Goal: Transaction & Acquisition: Purchase product/service

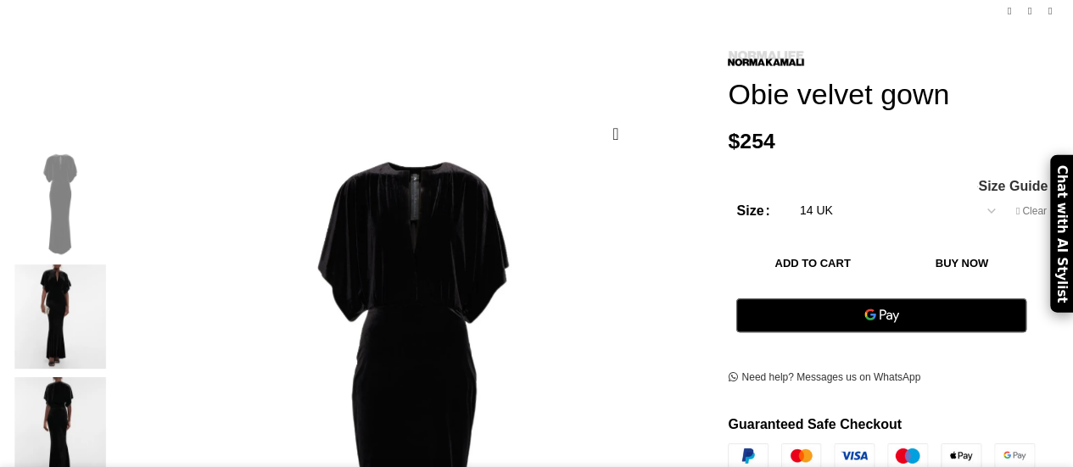
scroll to position [195, 0]
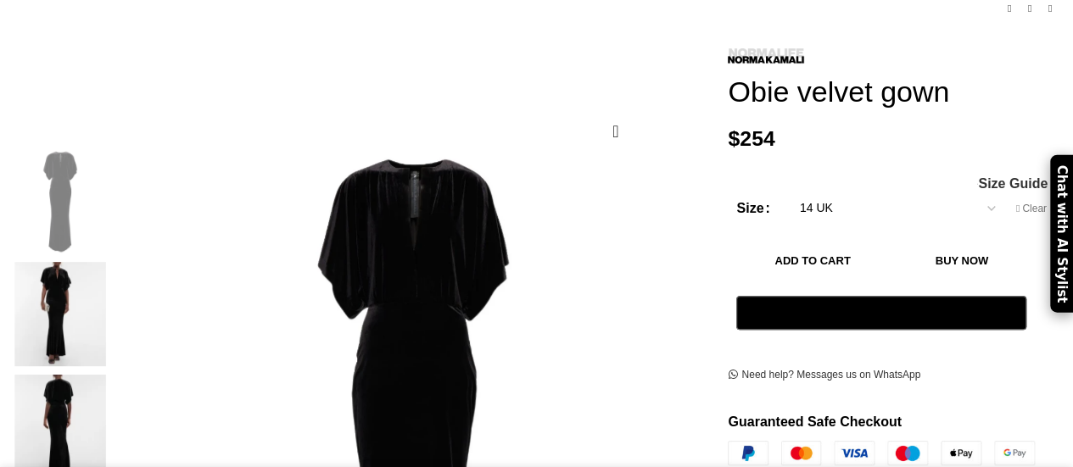
click at [61, 269] on img at bounding box center [59, 313] width 103 height 103
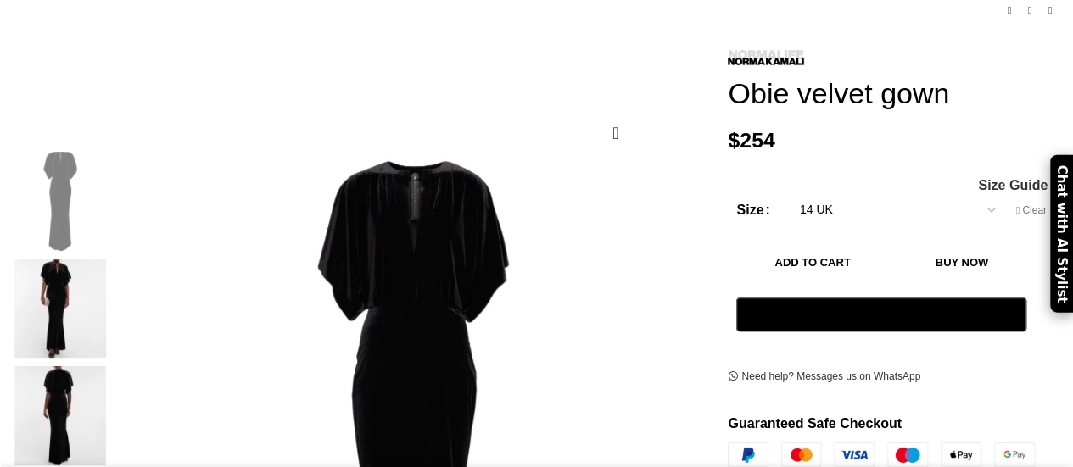
click at [92, 293] on img "2 / 4" at bounding box center [59, 309] width 103 height 99
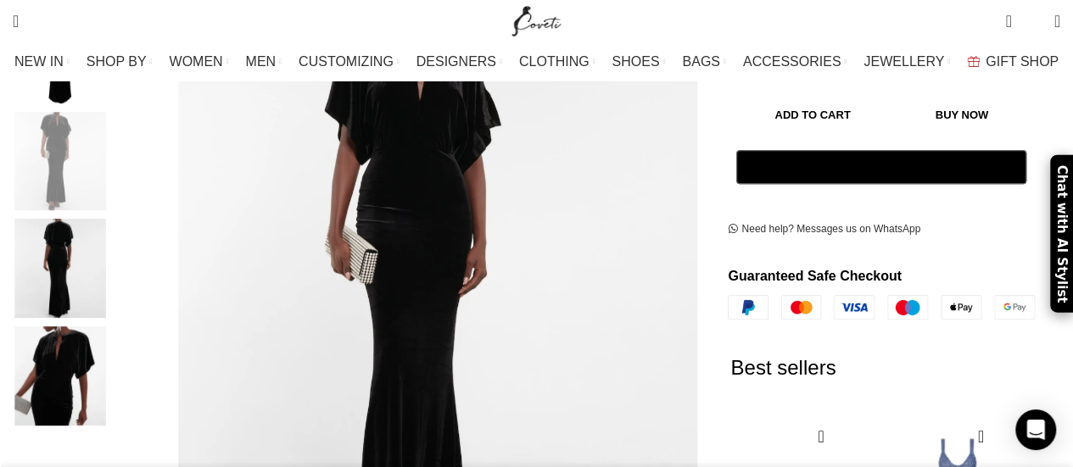
scroll to position [356, 0]
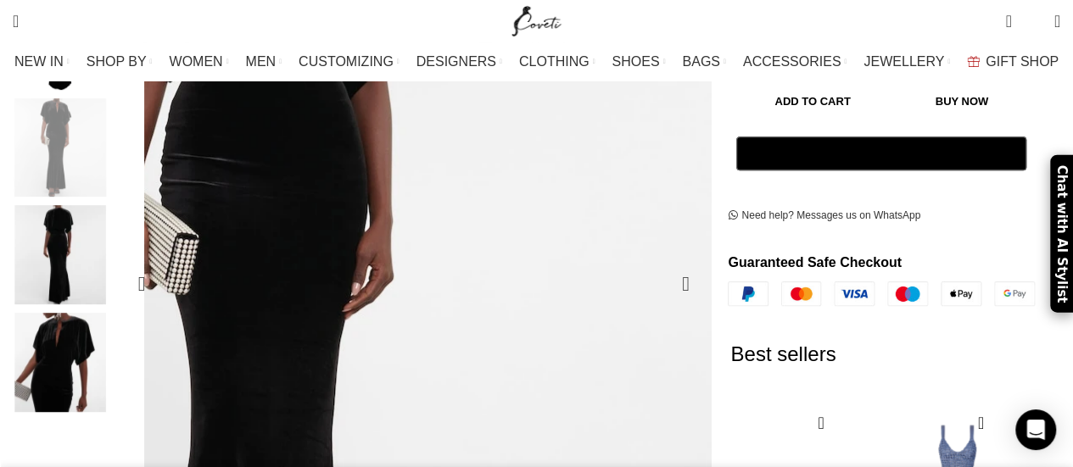
click at [603, 195] on img "2 / 4" at bounding box center [306, 319] width 928 height 1049
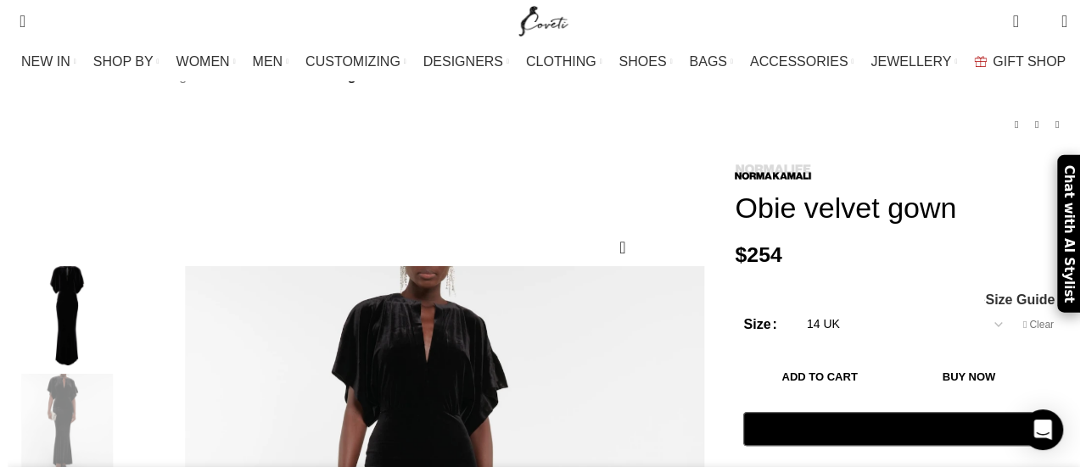
scroll to position [179, 0]
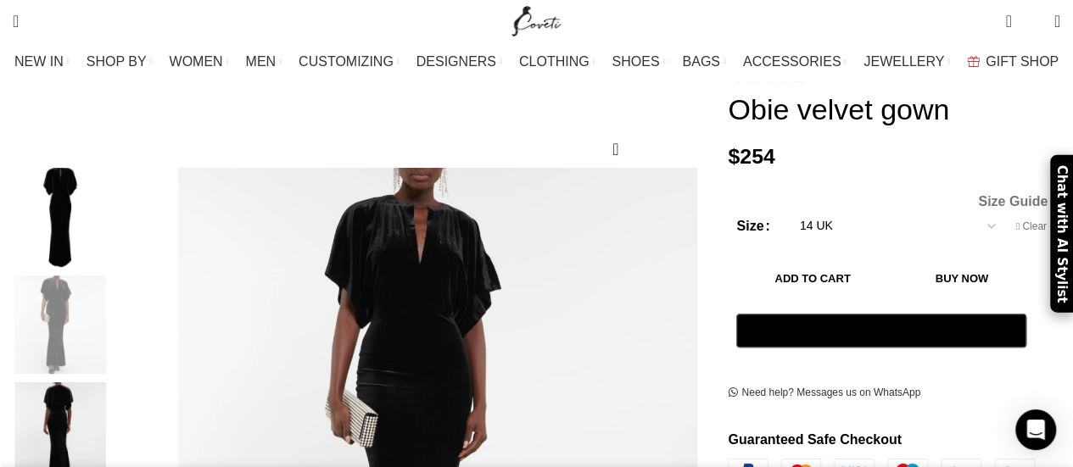
click at [991, 195] on span "Size Guide" at bounding box center [1013, 202] width 70 height 14
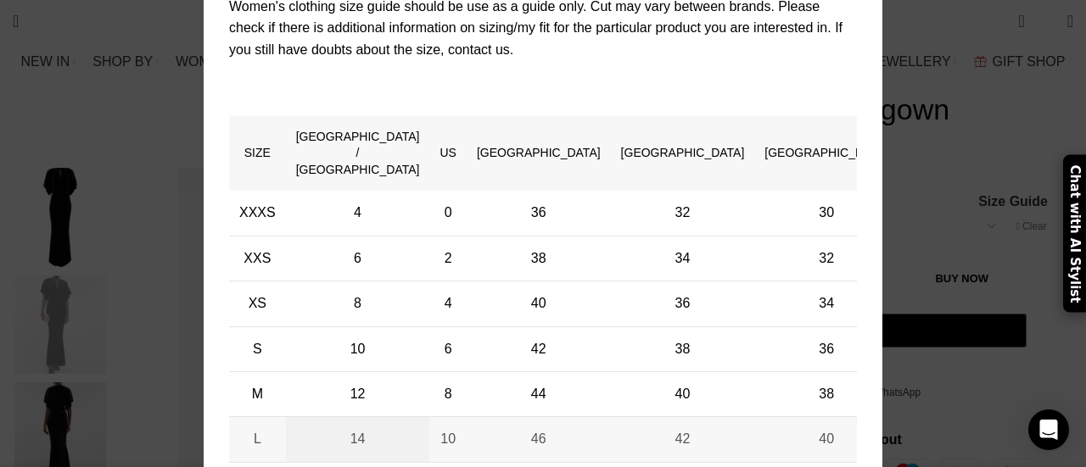
scroll to position [0, 1071]
click at [386, 417] on td "14" at bounding box center [358, 439] width 144 height 45
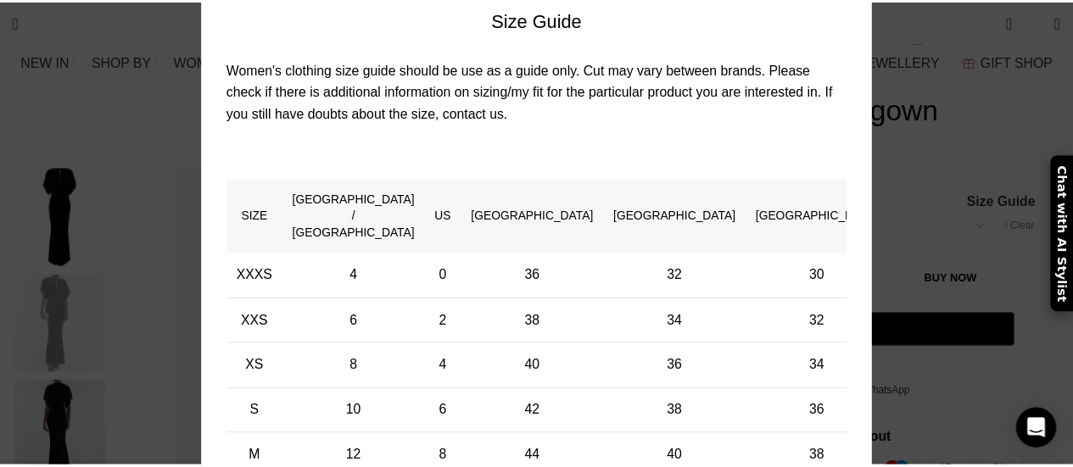
scroll to position [135, 0]
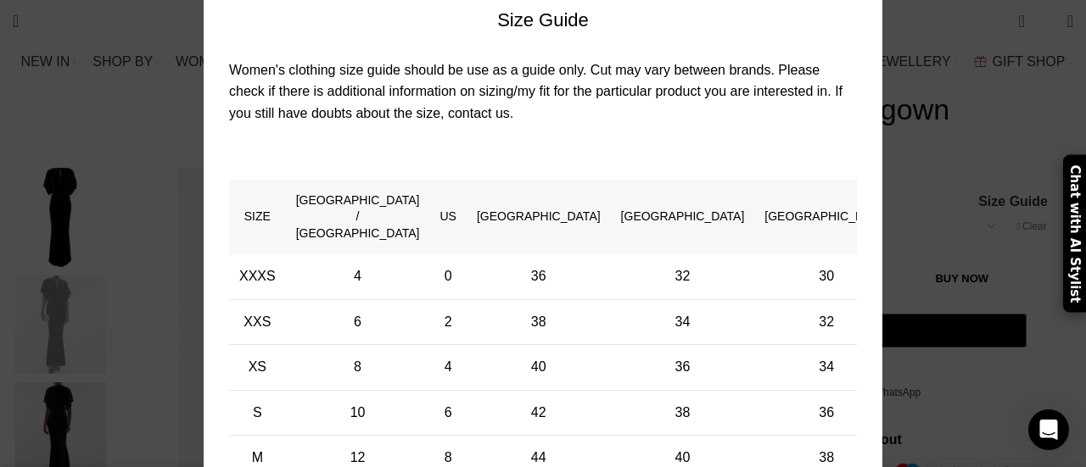
click at [957, 125] on div "× Women's clothing size guide Women Clothing Size Guide Women's clothing size g…" at bounding box center [543, 297] width 1060 height 865
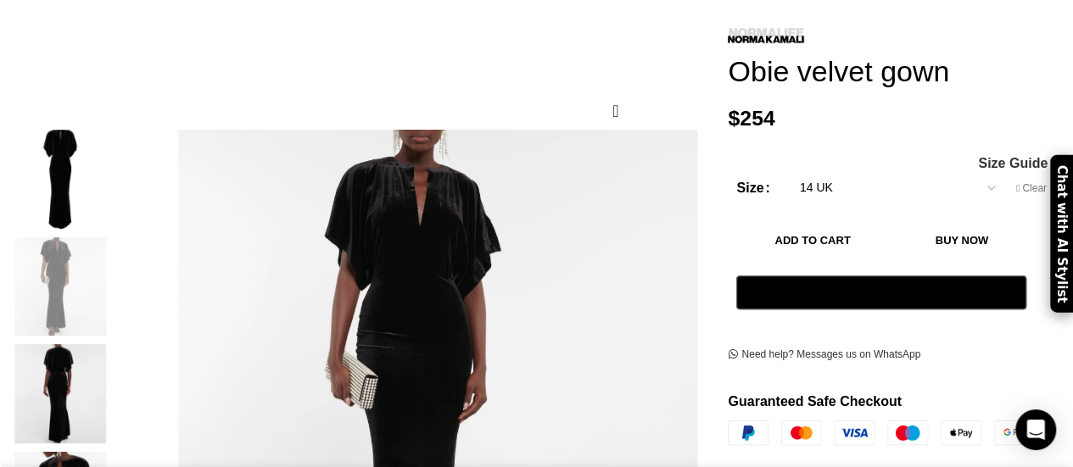
scroll to position [0, 0]
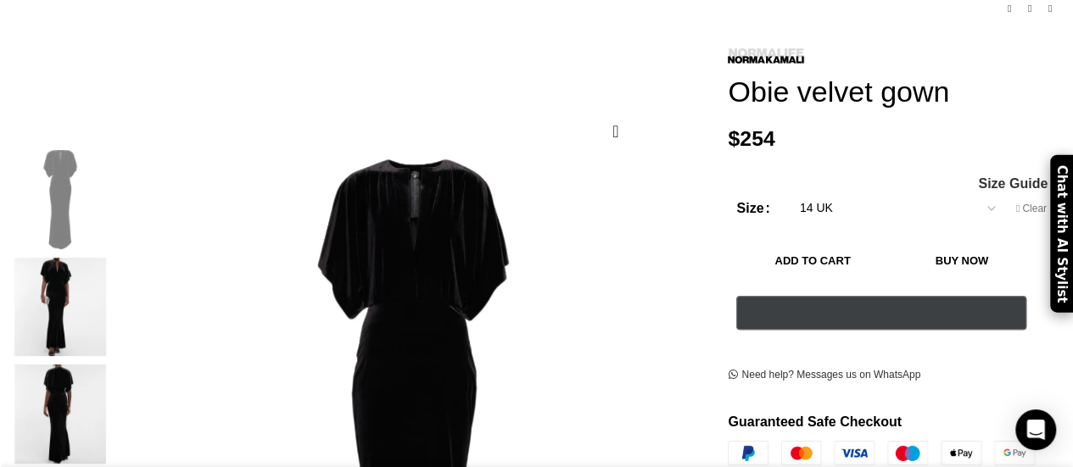
scroll to position [0, 178]
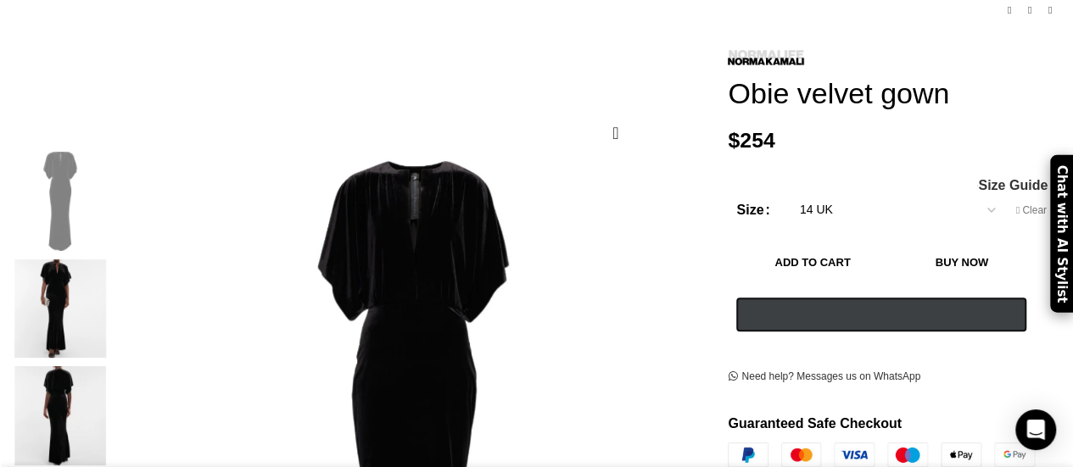
click at [854, 298] on button "Pay with GPay" at bounding box center [881, 315] width 290 height 34
